Goal: Task Accomplishment & Management: Manage account settings

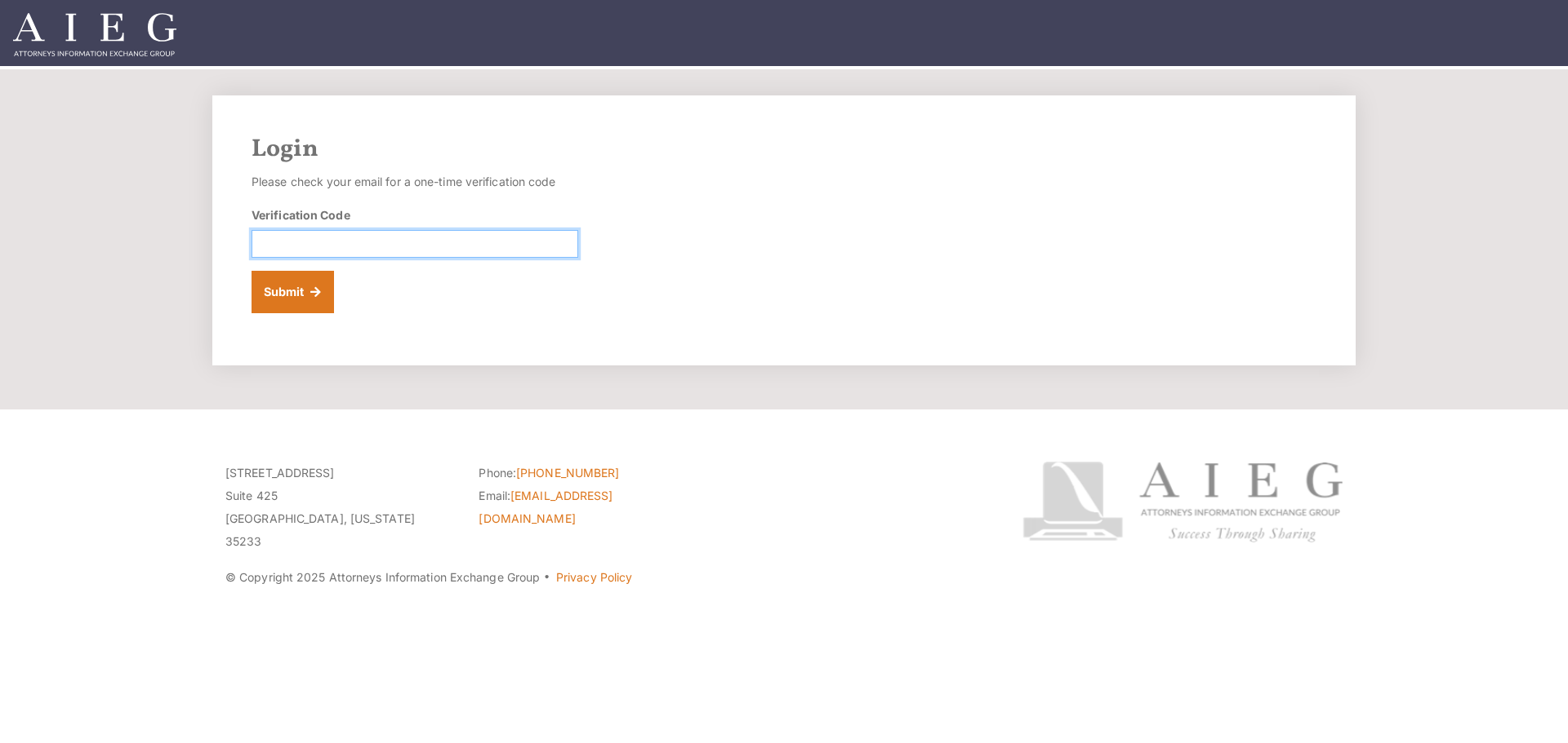
click at [307, 242] on input "Verification Code" at bounding box center [415, 244] width 327 height 28
paste input "216739"
type input "216739"
click at [296, 287] on button "Submit" at bounding box center [293, 293] width 83 height 43
click at [403, 235] on input "Verification Code" at bounding box center [415, 244] width 327 height 28
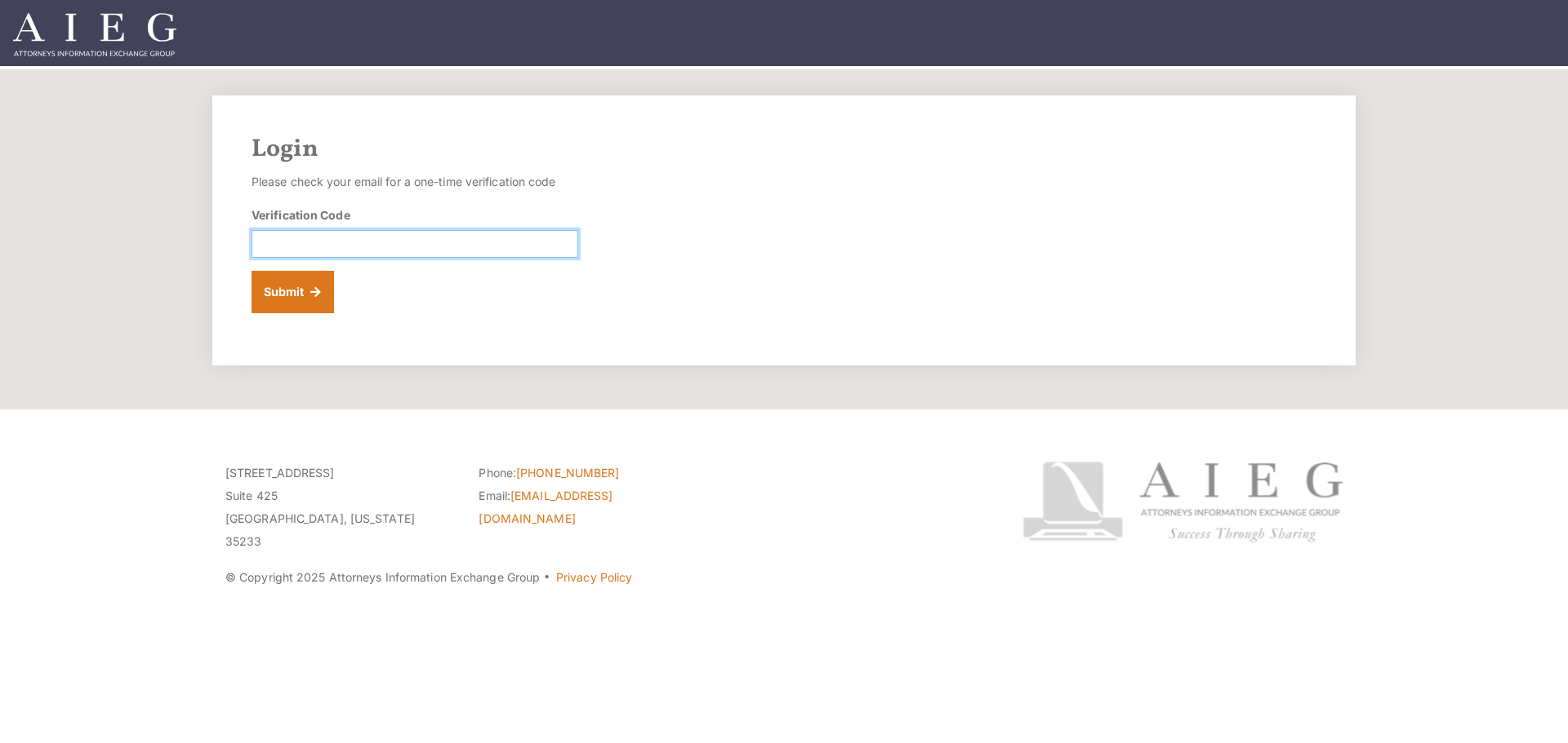
click at [396, 244] on input "Verification Code" at bounding box center [415, 244] width 327 height 28
paste input "353077"
type input "353077"
click at [317, 276] on button "Submit" at bounding box center [293, 293] width 83 height 43
